Goal: Navigation & Orientation: Find specific page/section

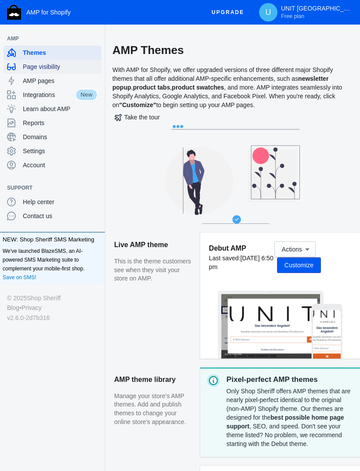
click at [37, 64] on span "Page visibility" at bounding box center [60, 66] width 75 height 9
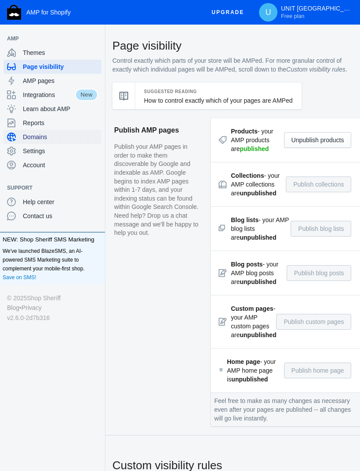
click at [23, 139] on span "Domains" at bounding box center [60, 136] width 75 height 9
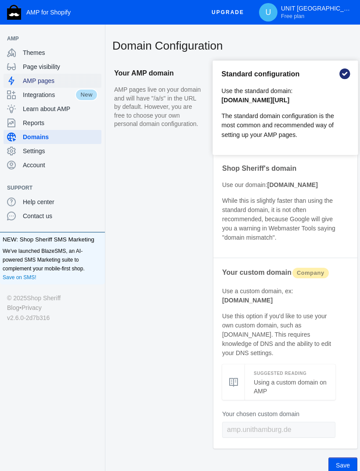
click at [37, 76] on div "AMP pages" at bounding box center [52, 81] width 91 height 14
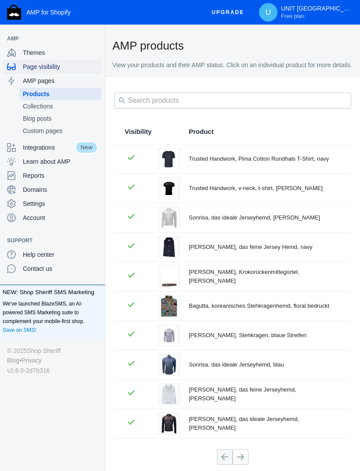
click at [36, 65] on span "Page visibility" at bounding box center [60, 66] width 75 height 9
